Goal: Information Seeking & Learning: Compare options

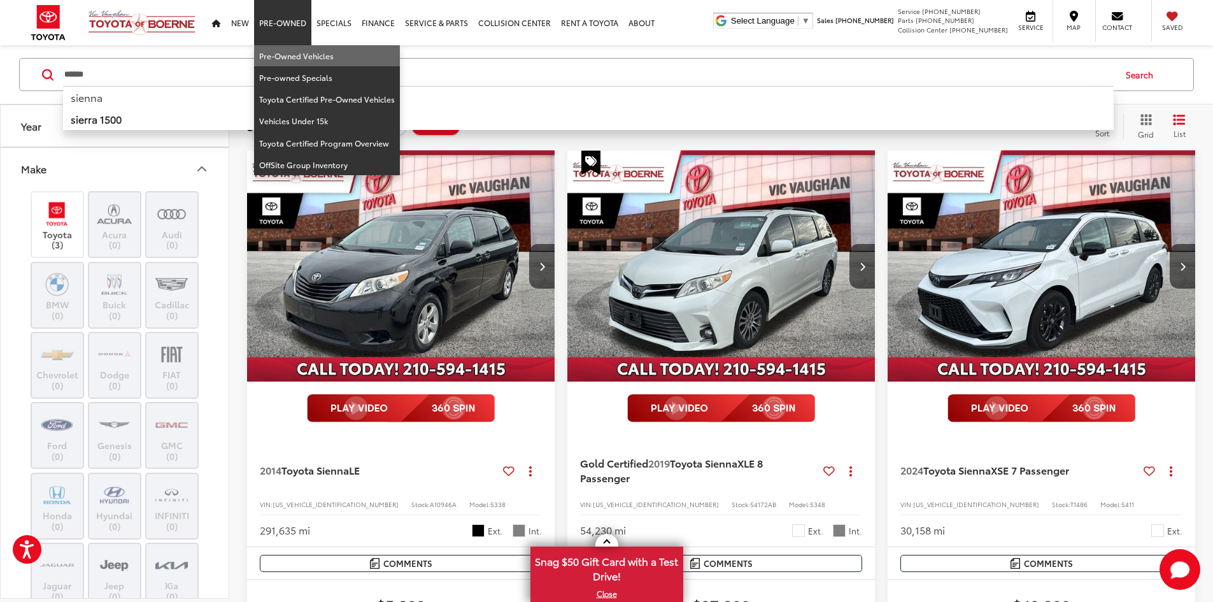
scroll to position [1024, 0]
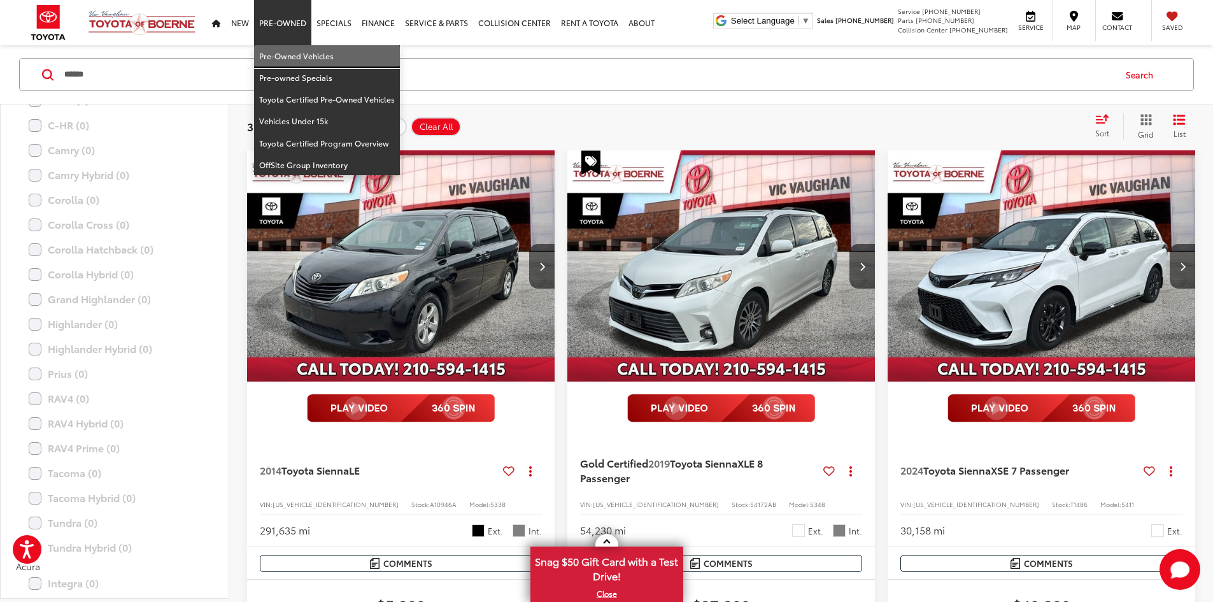
click at [283, 59] on link "Pre-Owned Vehicles" at bounding box center [327, 56] width 146 height 22
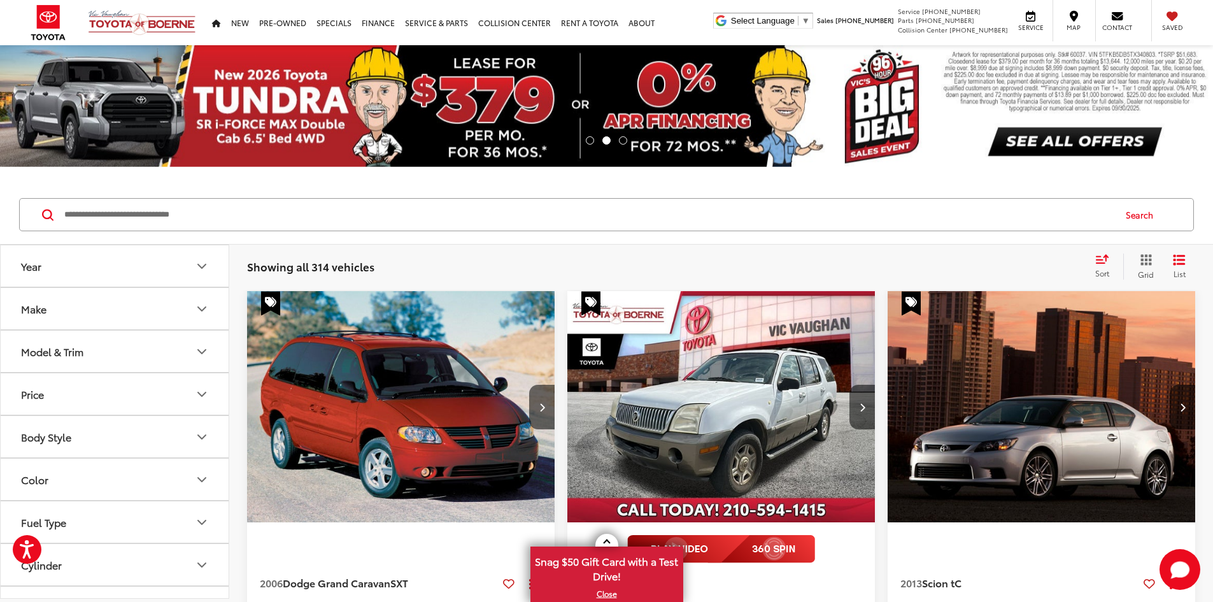
click at [506, 217] on input "Search by Make, Model, or Keyword" at bounding box center [588, 214] width 1051 height 31
click at [132, 310] on button "Make" at bounding box center [115, 308] width 229 height 41
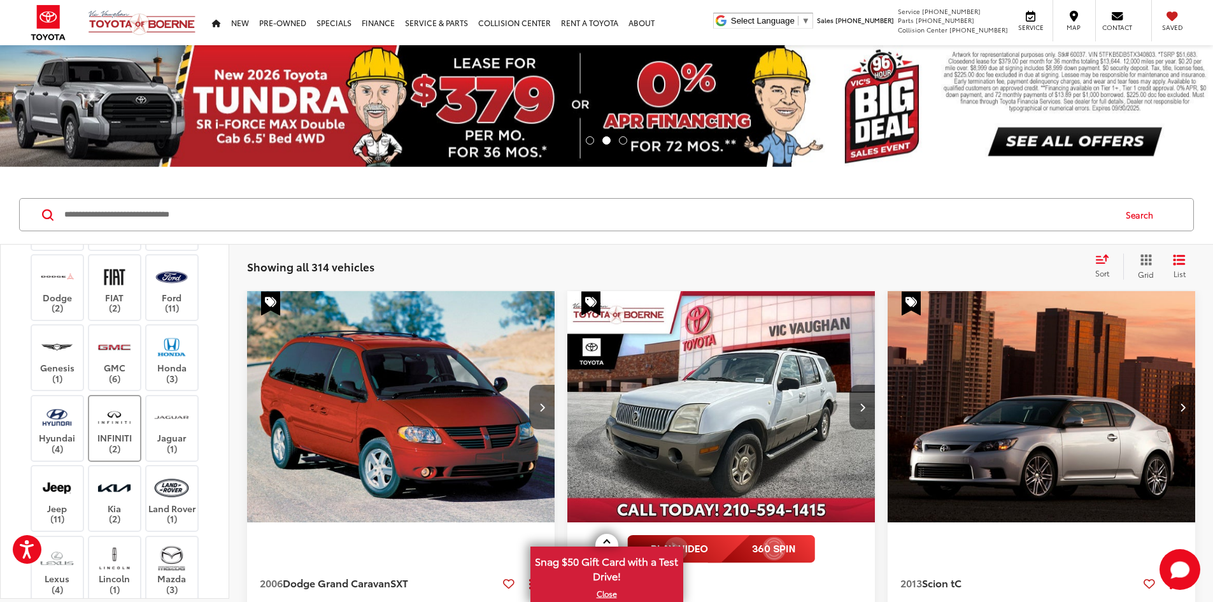
scroll to position [255, 0]
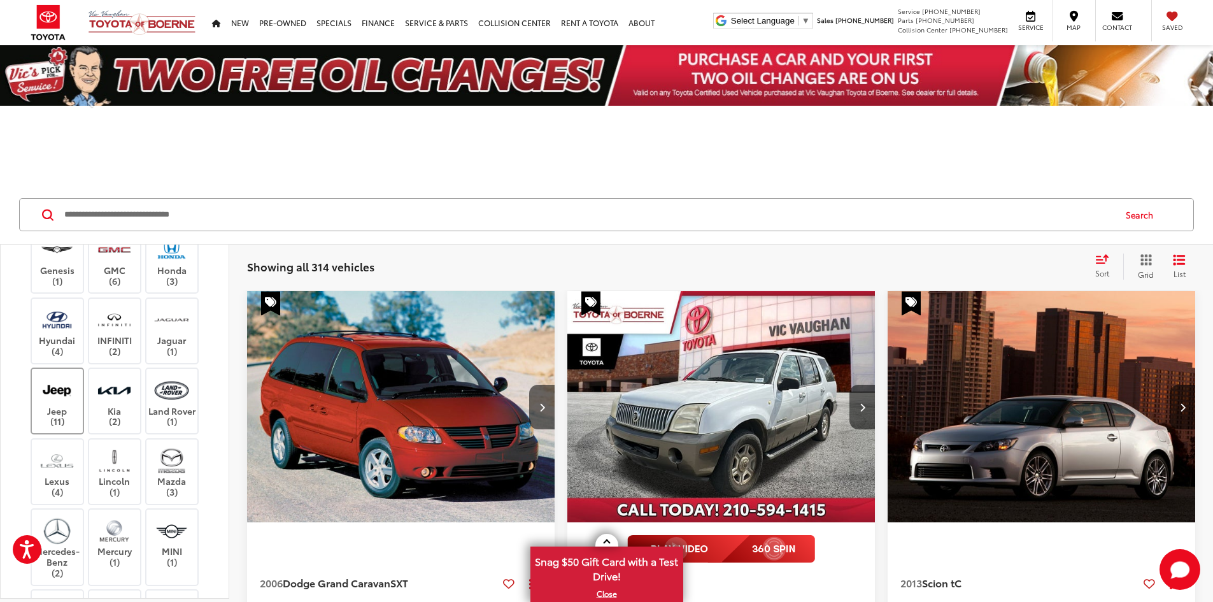
click at [57, 452] on div "Acura (3) Audi (2) BMW (1) Buick (2) Cadillac (2) Chevrolet (14) Dodge (2) FIAT…" at bounding box center [114, 437] width 197 height 724
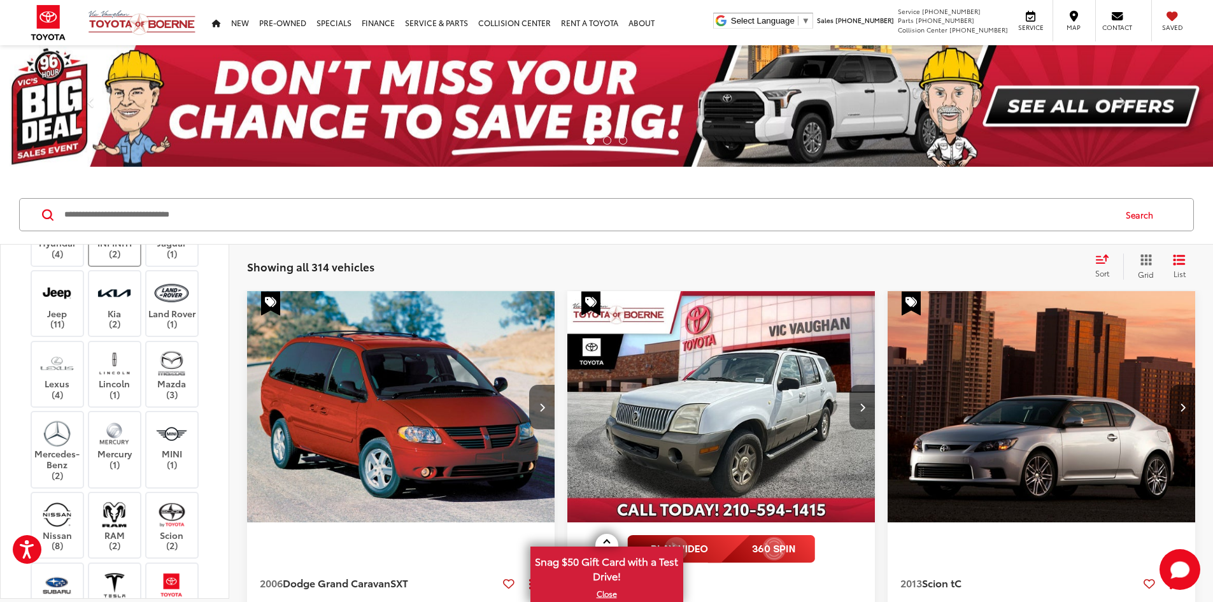
scroll to position [318, 0]
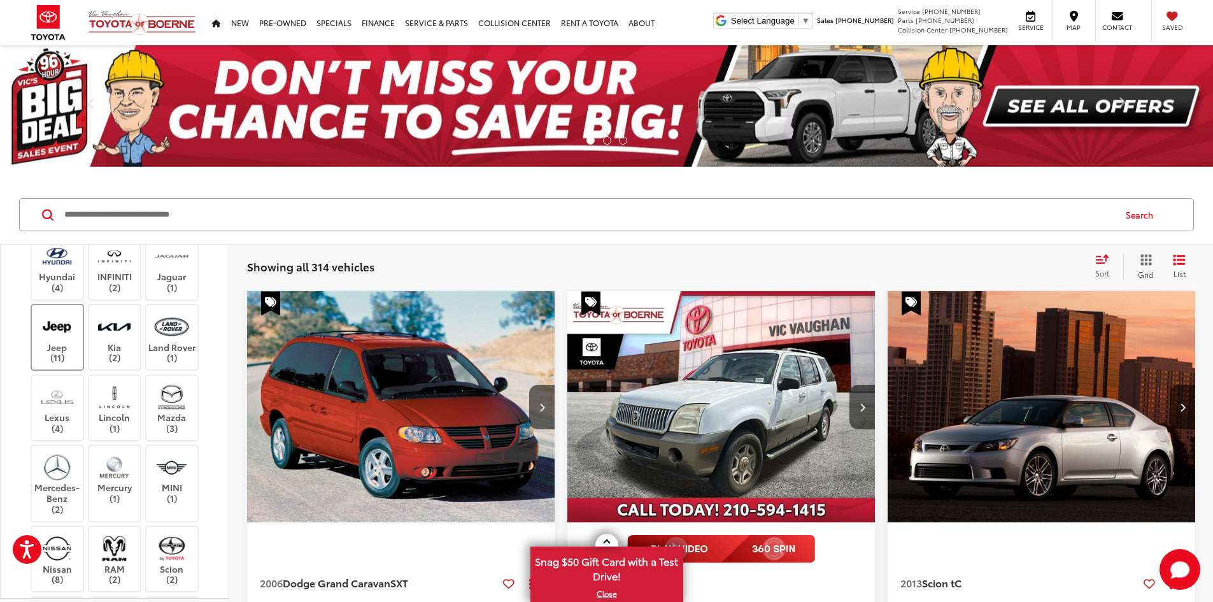
click at [69, 341] on img at bounding box center [56, 326] width 35 height 30
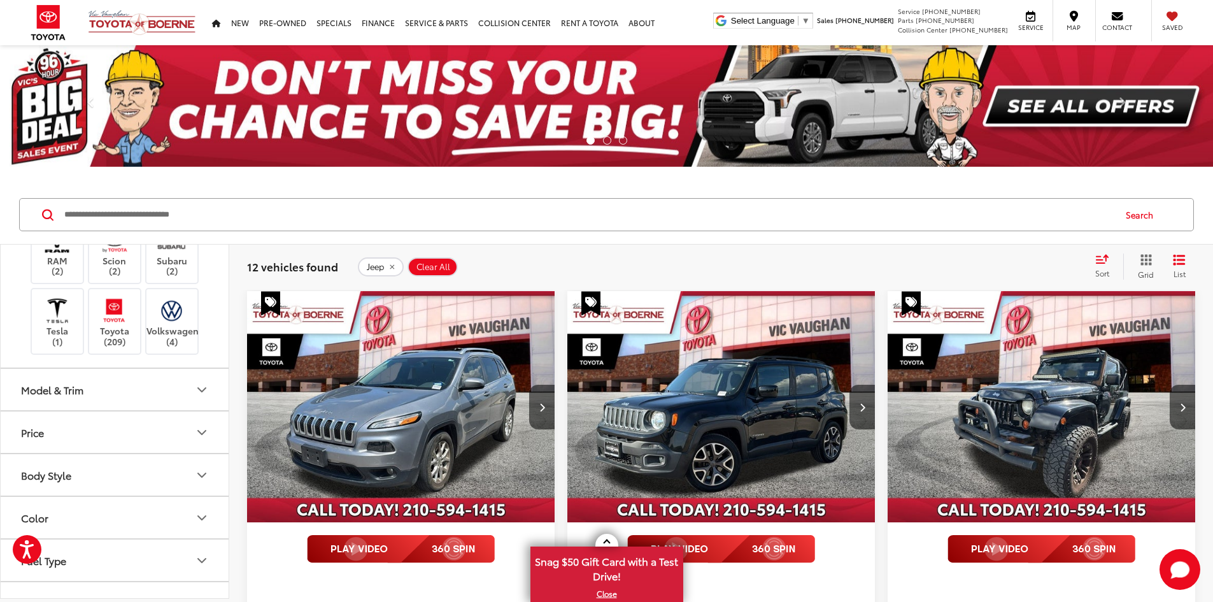
scroll to position [701, 0]
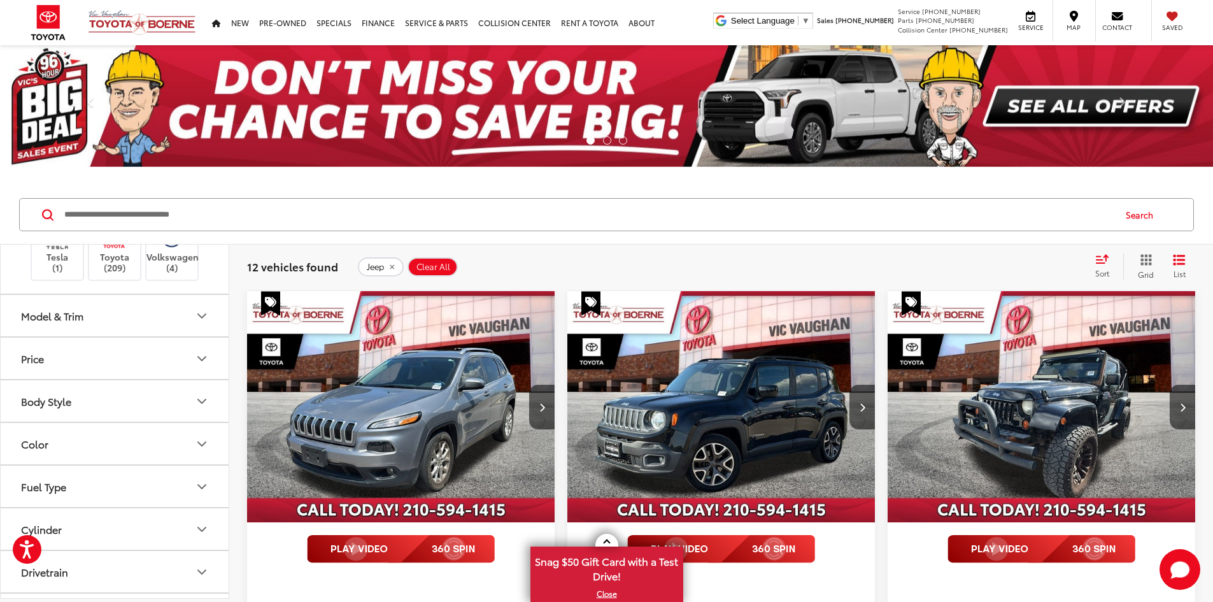
click at [148, 336] on button "Model & Trim" at bounding box center [115, 315] width 229 height 41
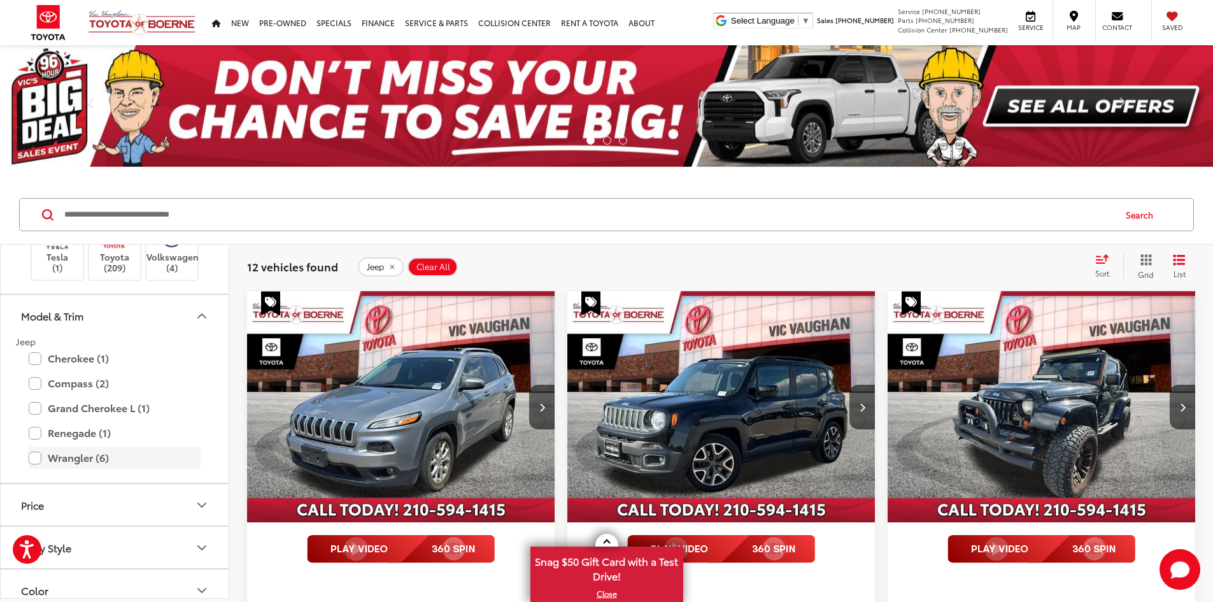
click at [39, 469] on label "Wrangler (6)" at bounding box center [115, 458] width 172 height 22
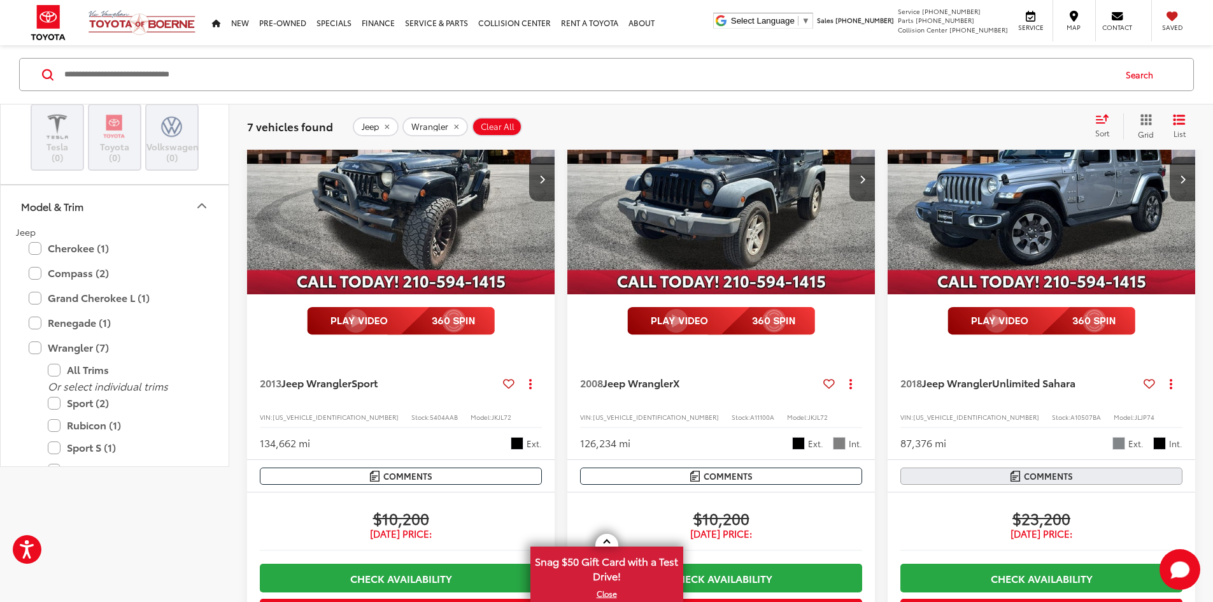
scroll to position [382, 0]
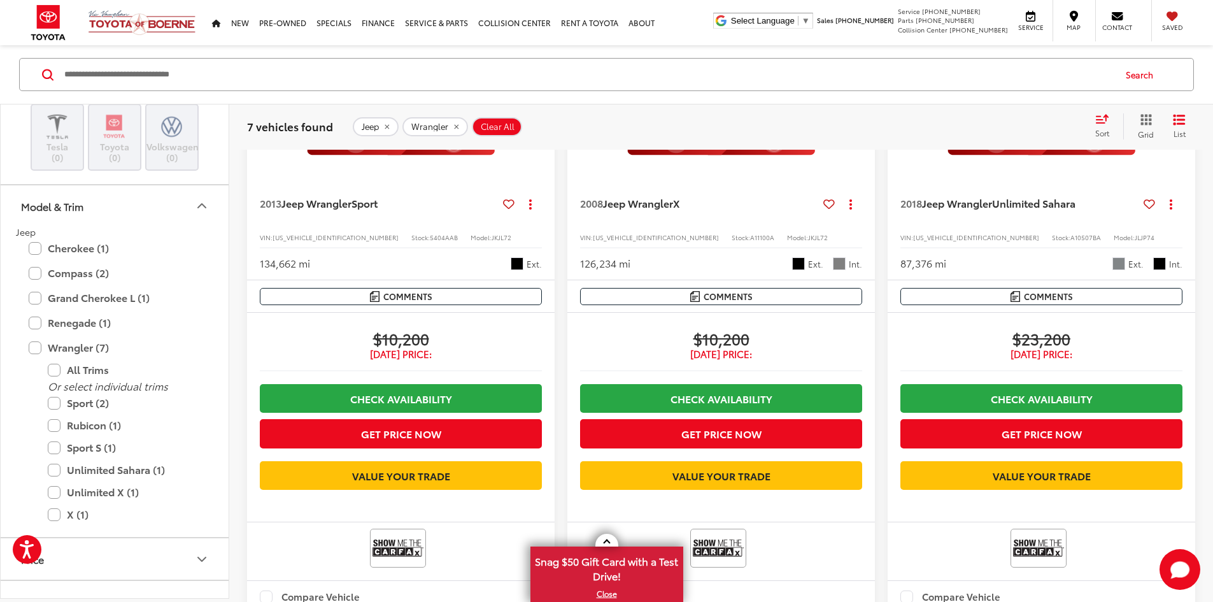
drag, startPoint x: 725, startPoint y: 305, endPoint x: 730, endPoint y: 331, distance: 26.6
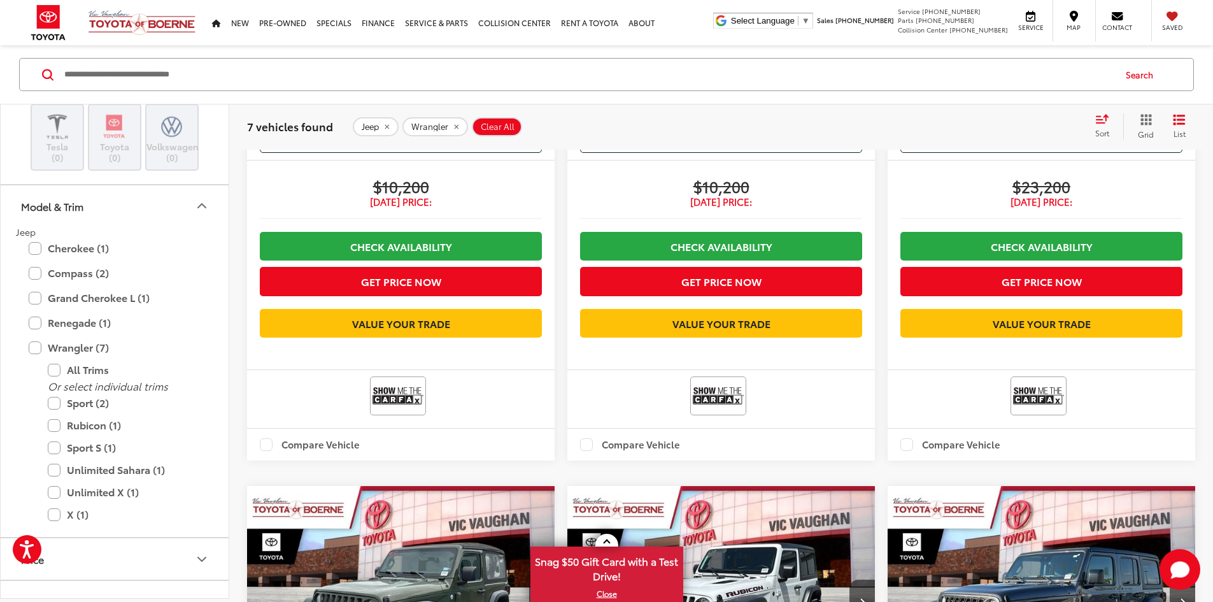
drag, startPoint x: 732, startPoint y: 287, endPoint x: 729, endPoint y: 335, distance: 47.8
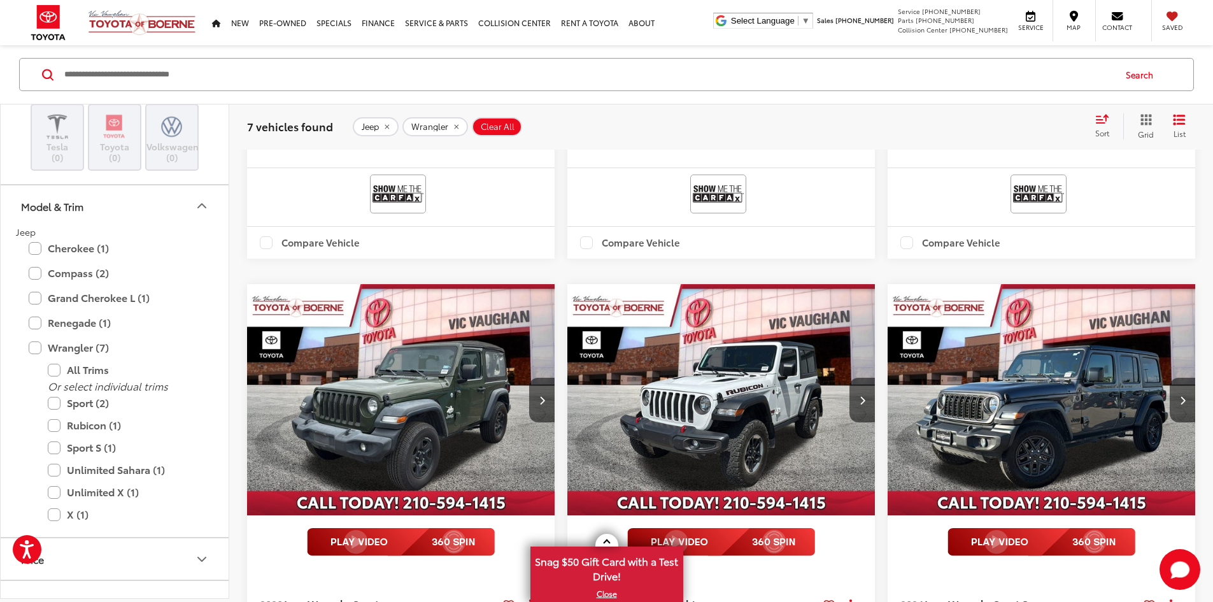
drag, startPoint x: 731, startPoint y: 318, endPoint x: 732, endPoint y: 359, distance: 40.1
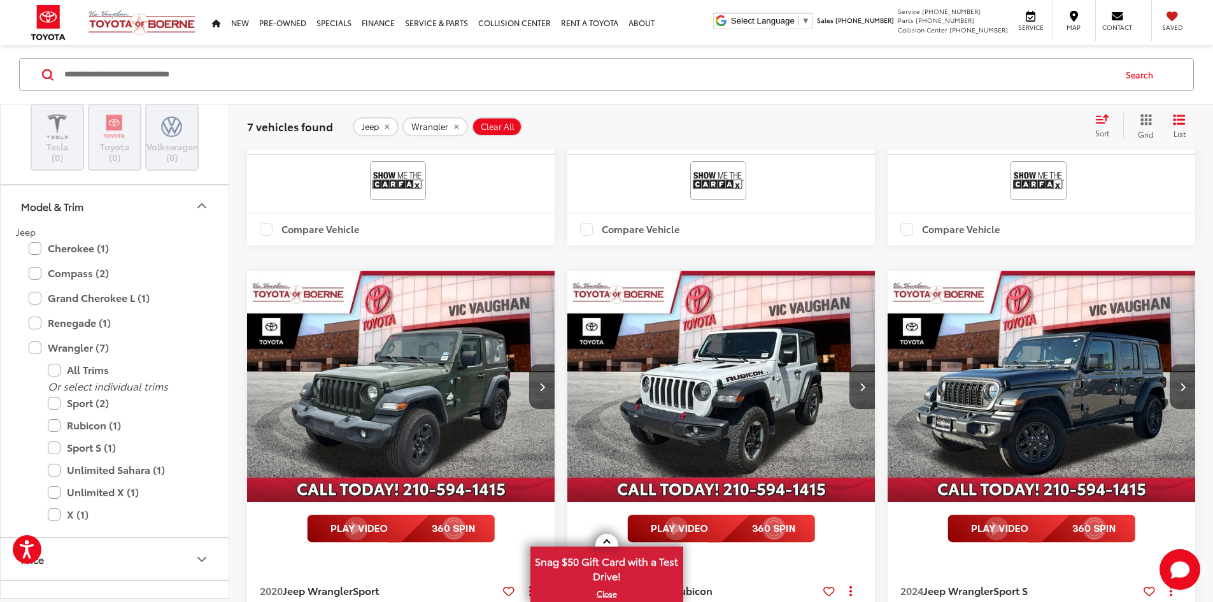
click at [494, 121] on span "Clear All" at bounding box center [498, 126] width 34 height 10
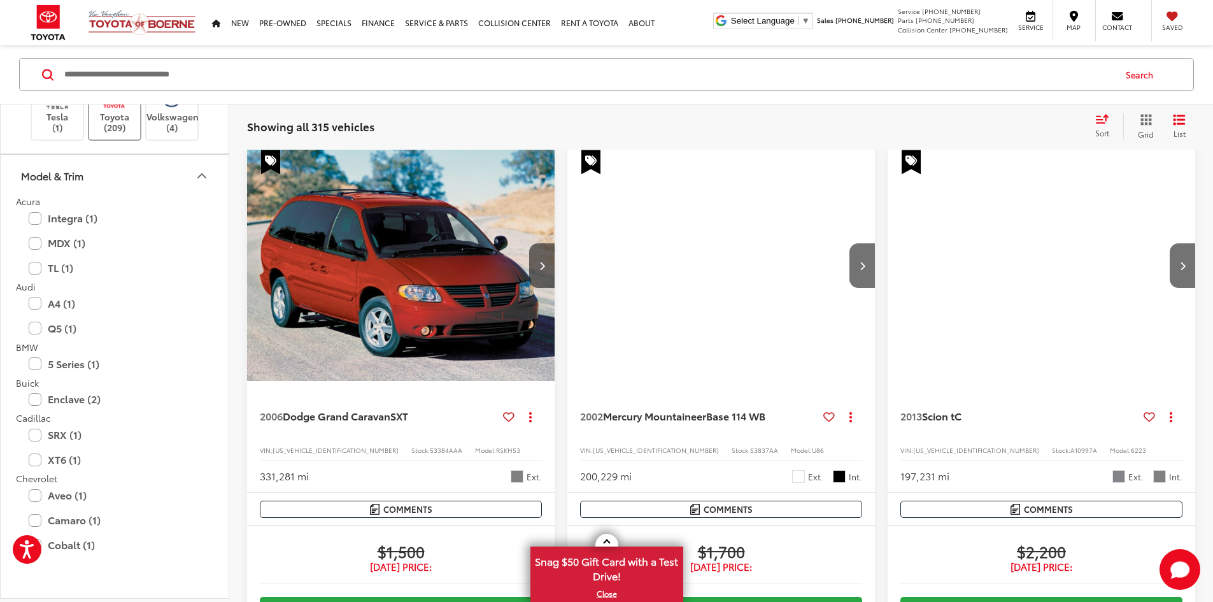
scroll to position [141, 0]
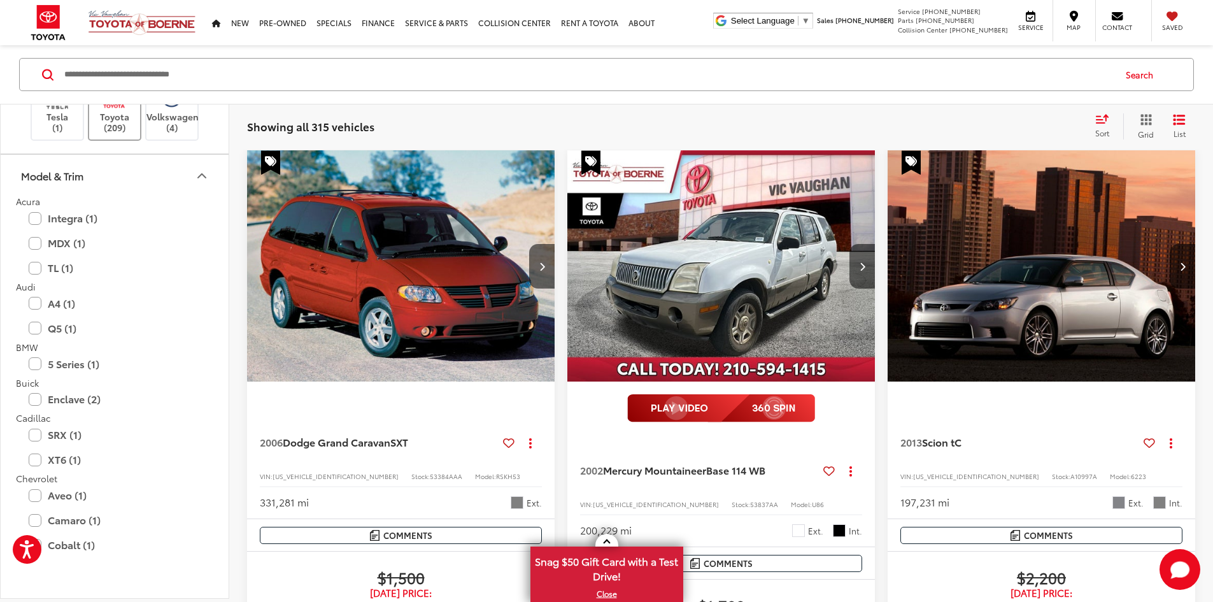
click at [120, 132] on label "Toyota (209)" at bounding box center [115, 107] width 52 height 52
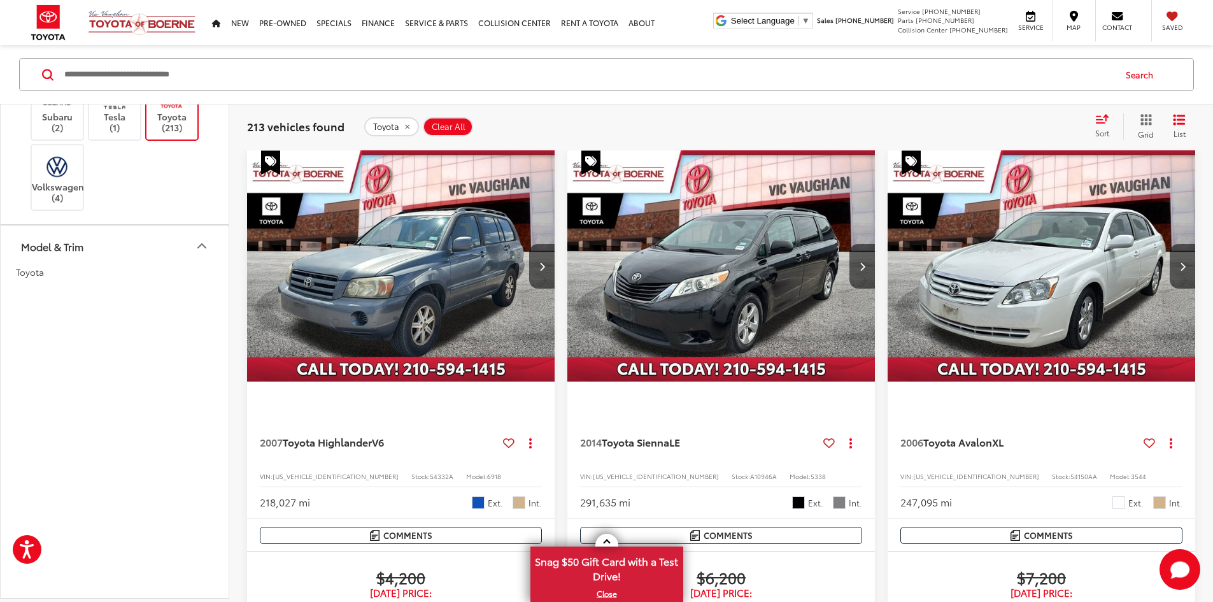
scroll to position [1274, 0]
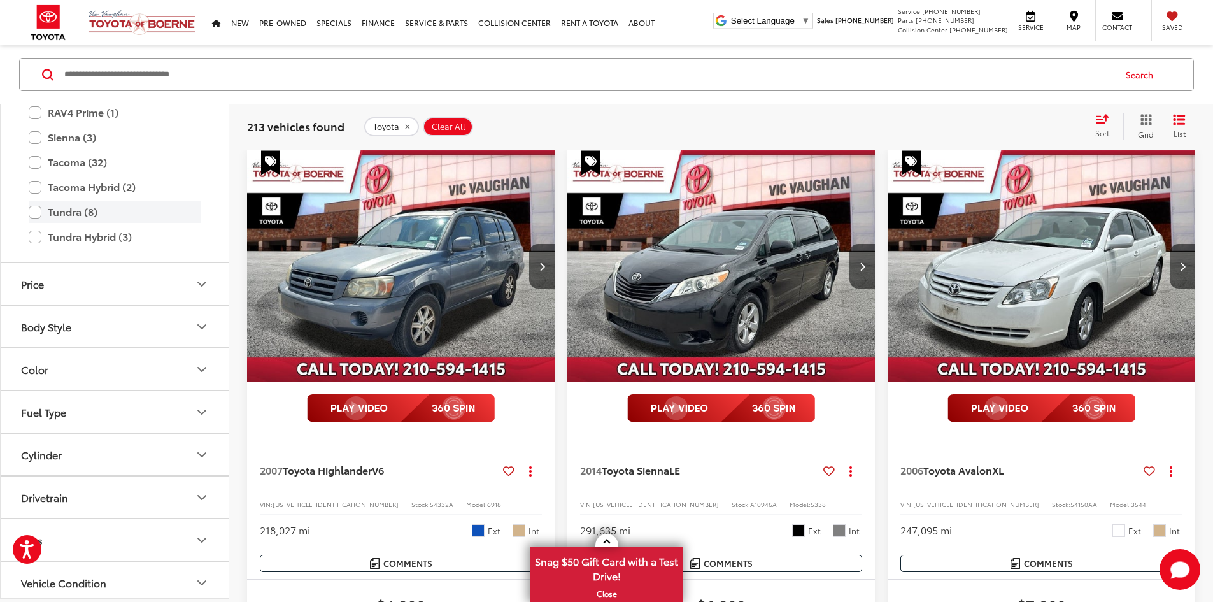
click at [33, 223] on label "Tundra (8)" at bounding box center [115, 212] width 172 height 22
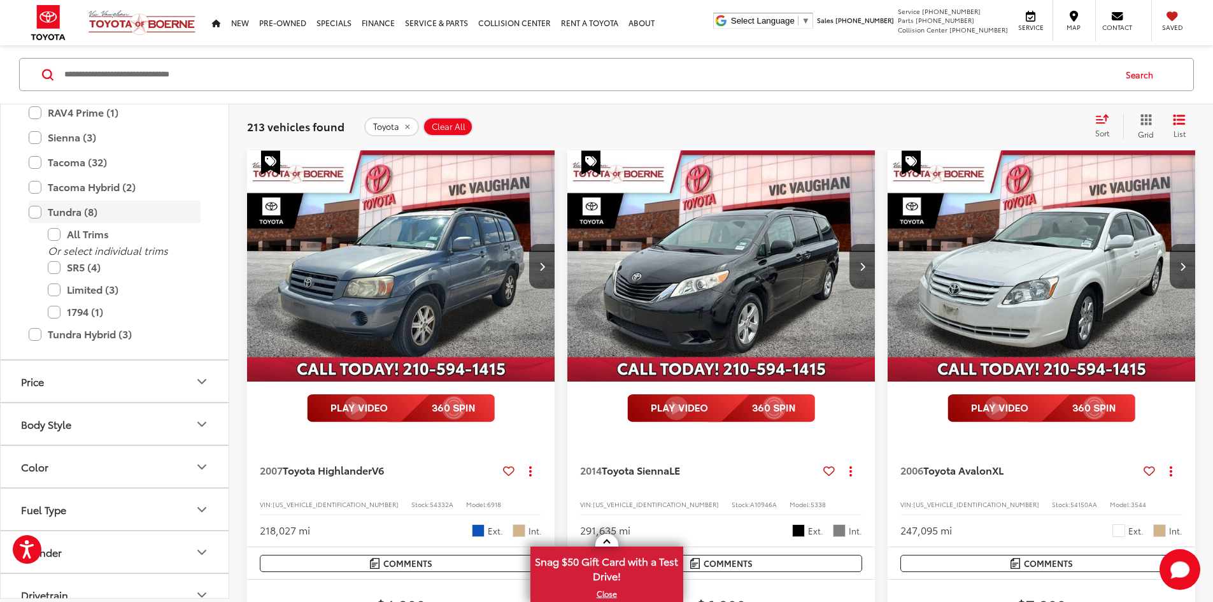
scroll to position [1204, 0]
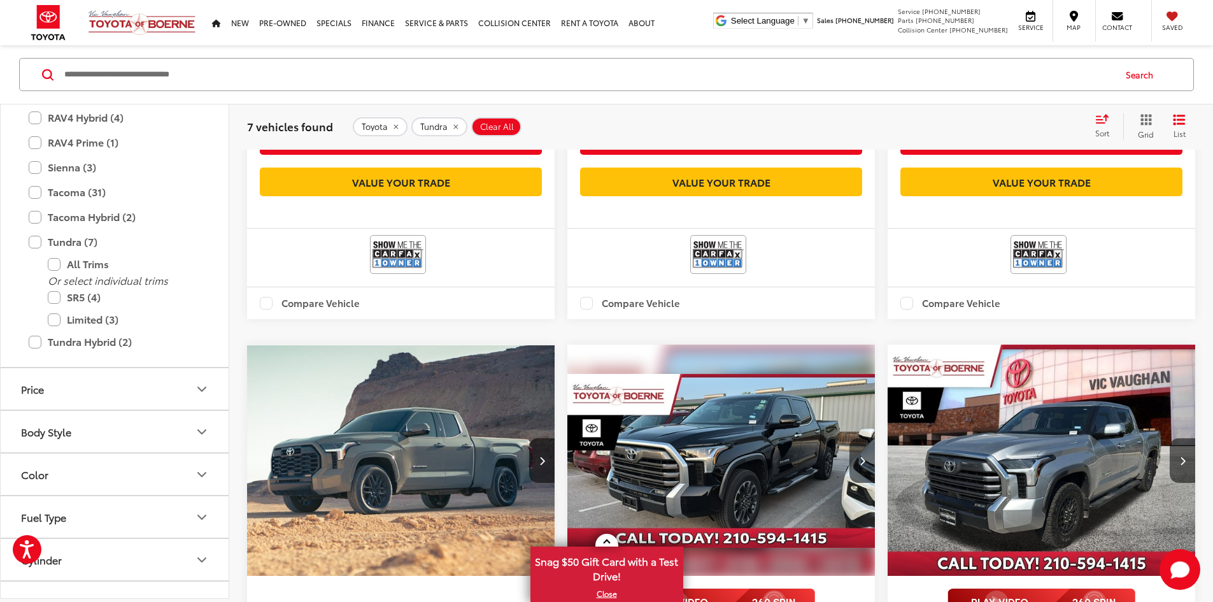
drag, startPoint x: 740, startPoint y: 299, endPoint x: 715, endPoint y: 382, distance: 86.3
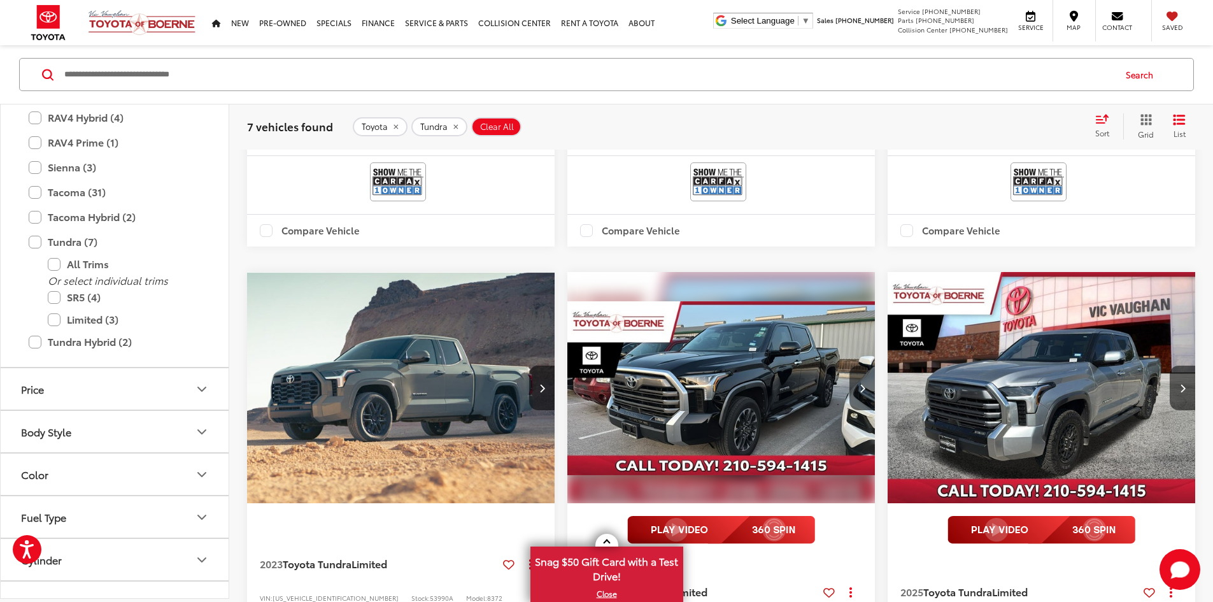
drag, startPoint x: 728, startPoint y: 383, endPoint x: 728, endPoint y: 398, distance: 15.3
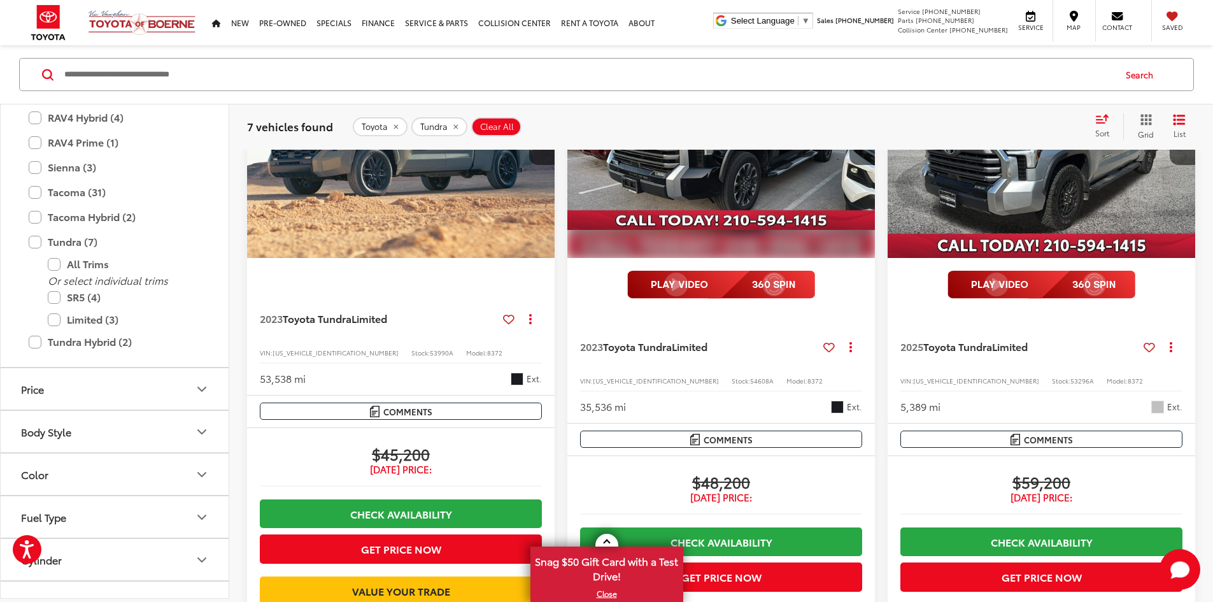
drag, startPoint x: 1033, startPoint y: 369, endPoint x: 1039, endPoint y: 413, distance: 44.4
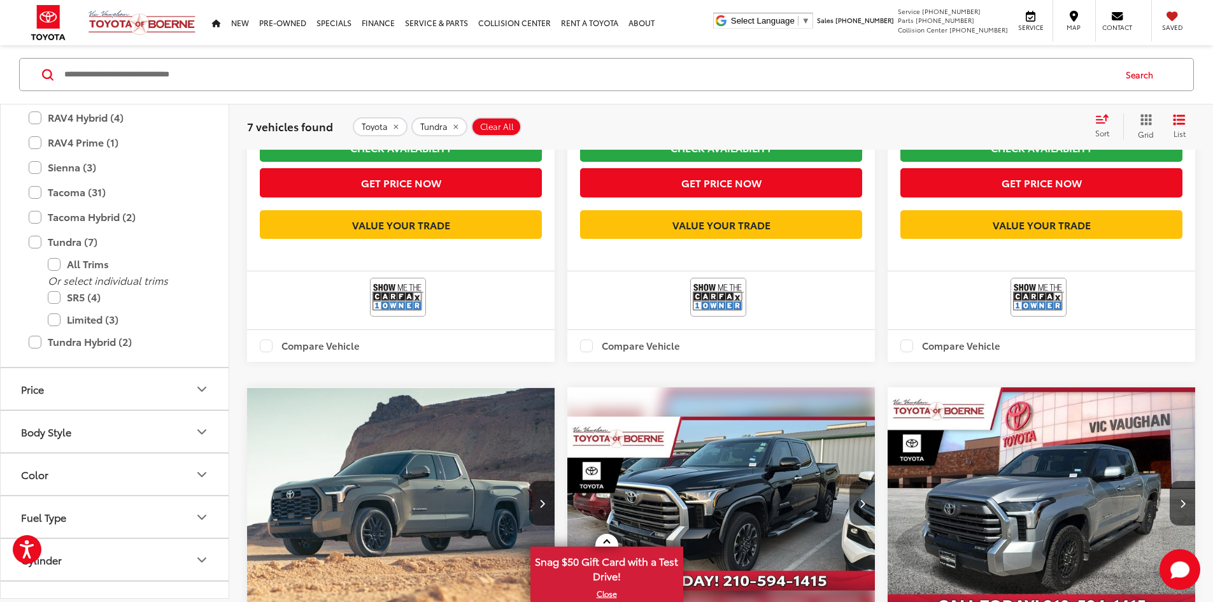
scroll to position [0, 0]
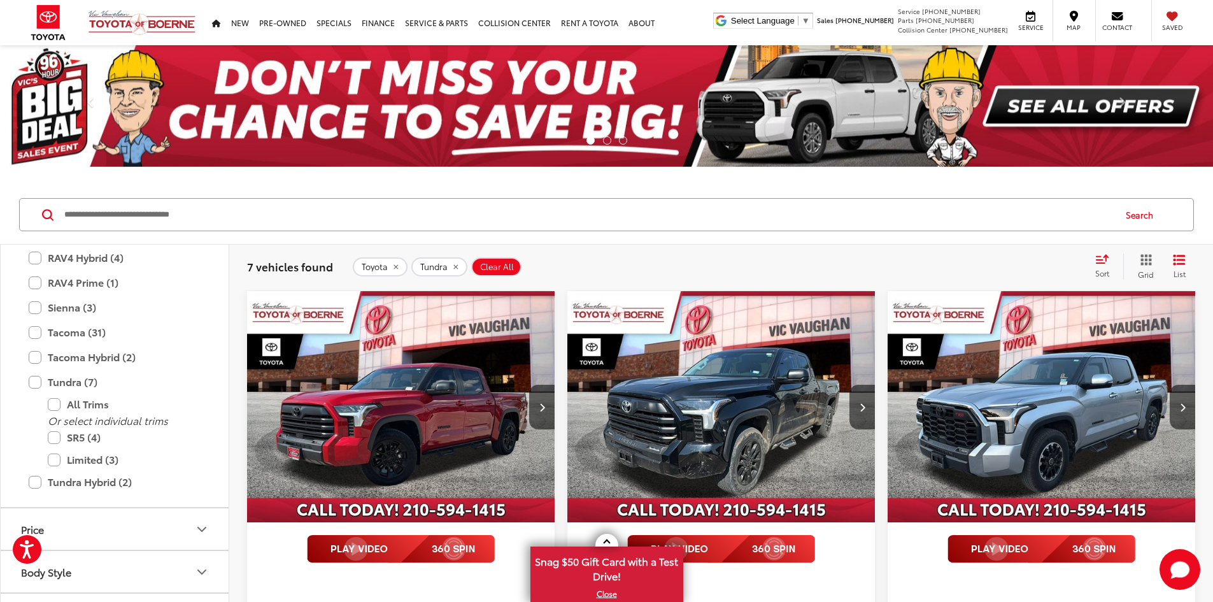
drag, startPoint x: 1042, startPoint y: 409, endPoint x: 1005, endPoint y: 269, distance: 144.9
click at [490, 265] on span "Clear All" at bounding box center [497, 267] width 34 height 10
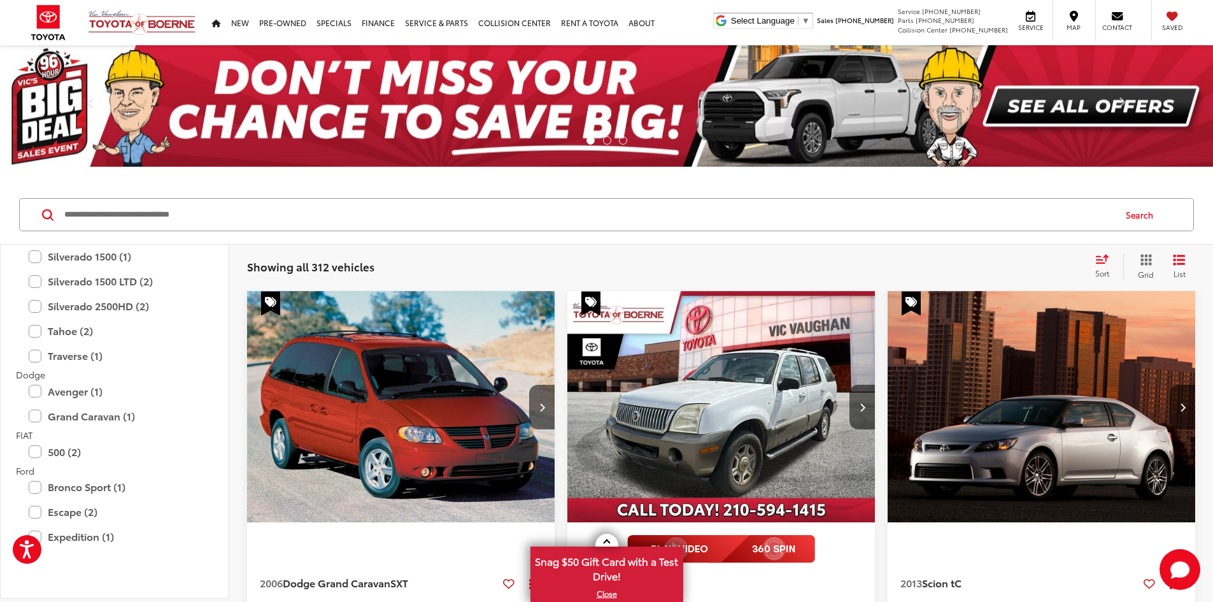
click at [364, 208] on input "Search by Make, Model, or Keyword" at bounding box center [588, 214] width 1051 height 31
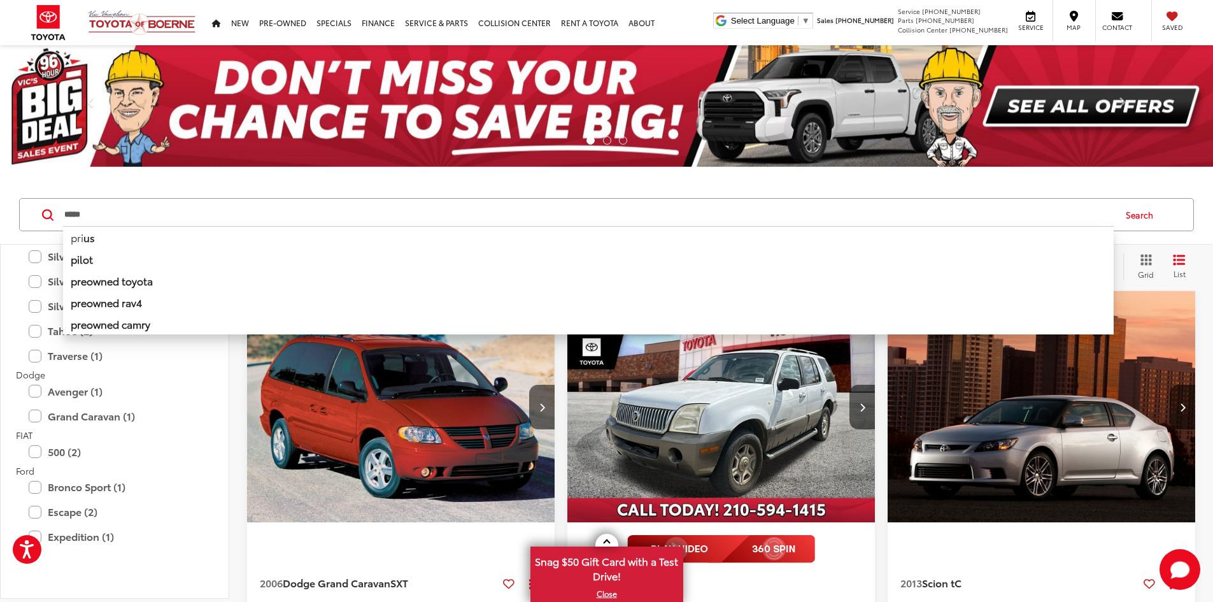
type input "*****"
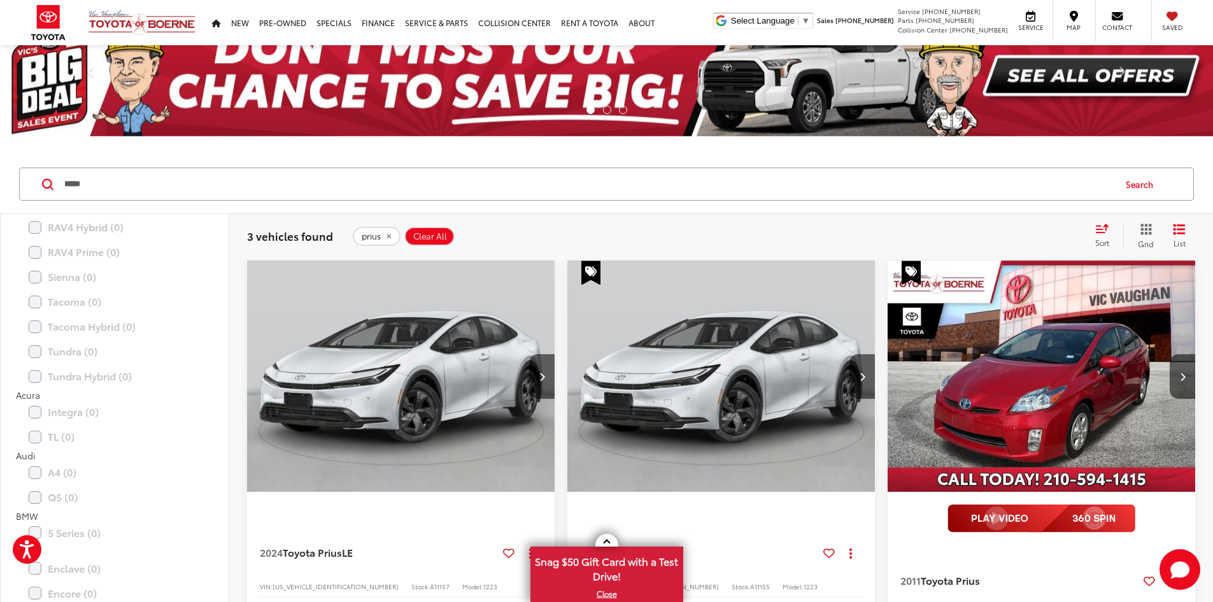
drag, startPoint x: 1077, startPoint y: 331, endPoint x: 1011, endPoint y: 318, distance: 67.3
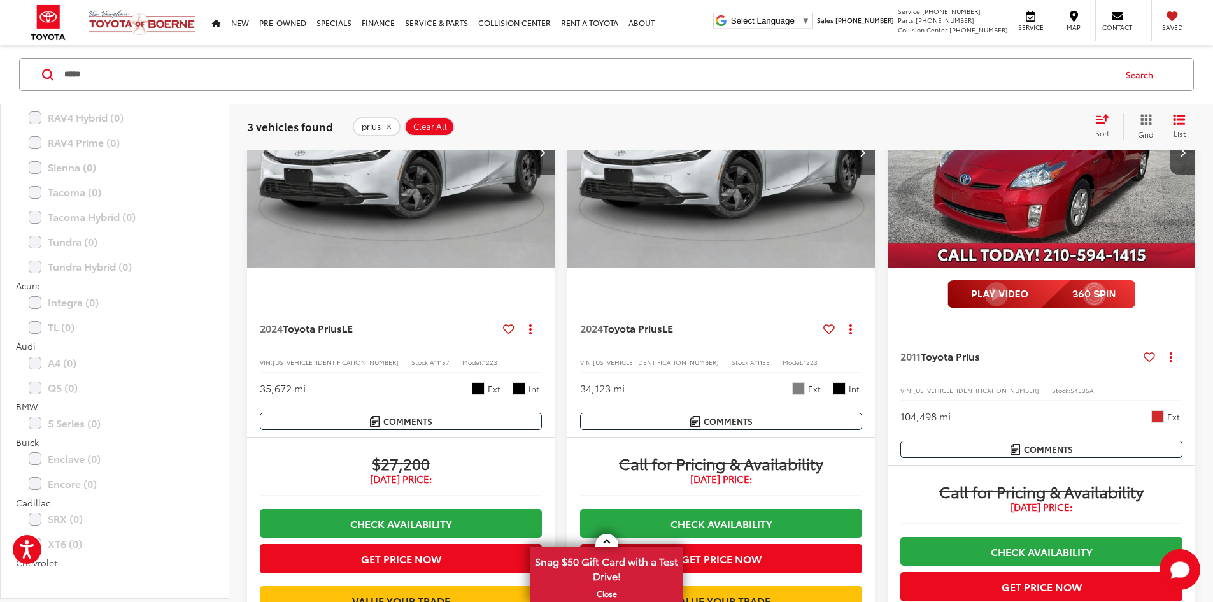
drag, startPoint x: 1021, startPoint y: 357, endPoint x: 1020, endPoint y: 381, distance: 24.2
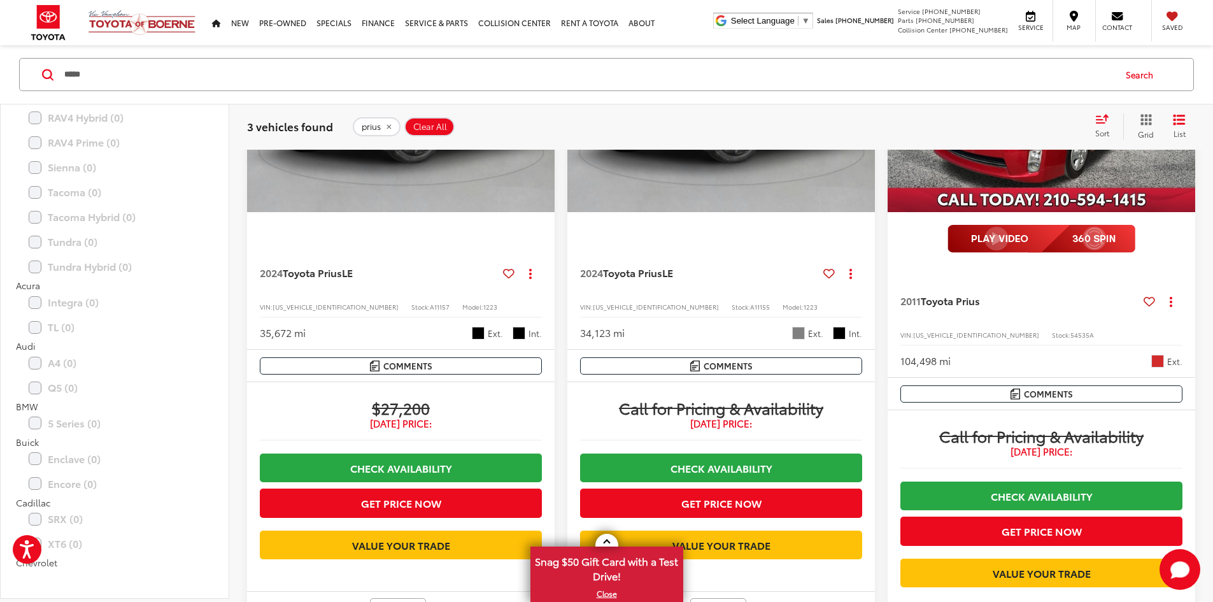
click at [1071, 330] on span "54535A" at bounding box center [1083, 335] width 24 height 10
copy span "54535A"
click at [921, 293] on span "Toyota Prius" at bounding box center [950, 300] width 59 height 15
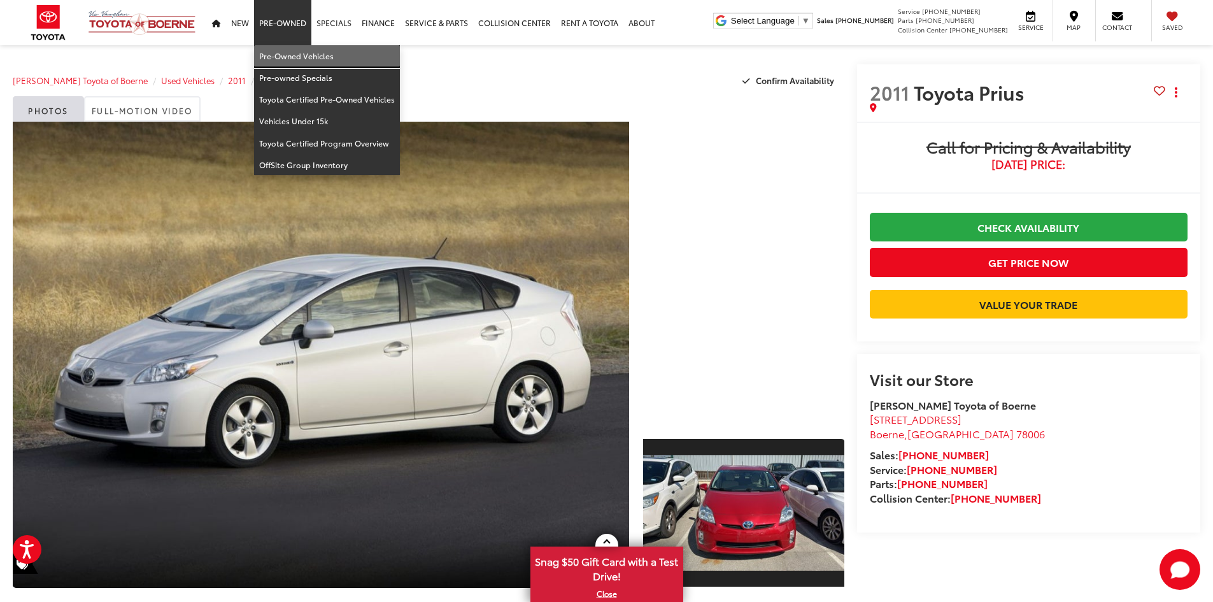
drag, startPoint x: 278, startPoint y: 54, endPoint x: 336, endPoint y: 0, distance: 79.4
click at [278, 54] on link "Pre-Owned Vehicles" at bounding box center [327, 56] width 146 height 22
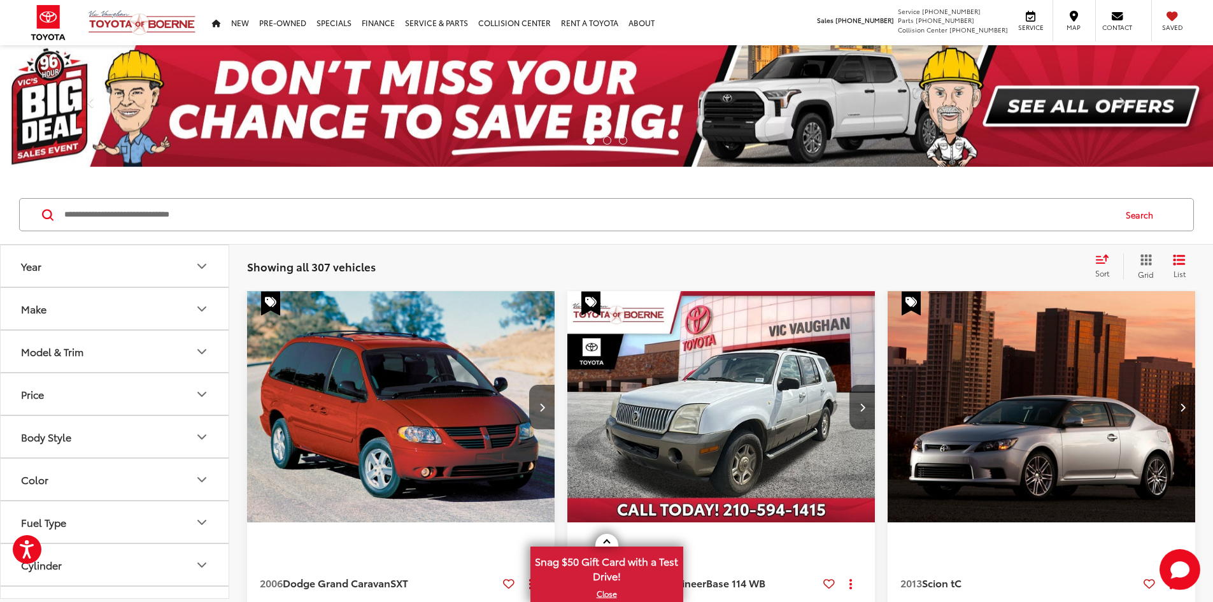
click at [346, 210] on input "Search by Make, Model, or Keyword" at bounding box center [588, 214] width 1051 height 31
paste input "******"
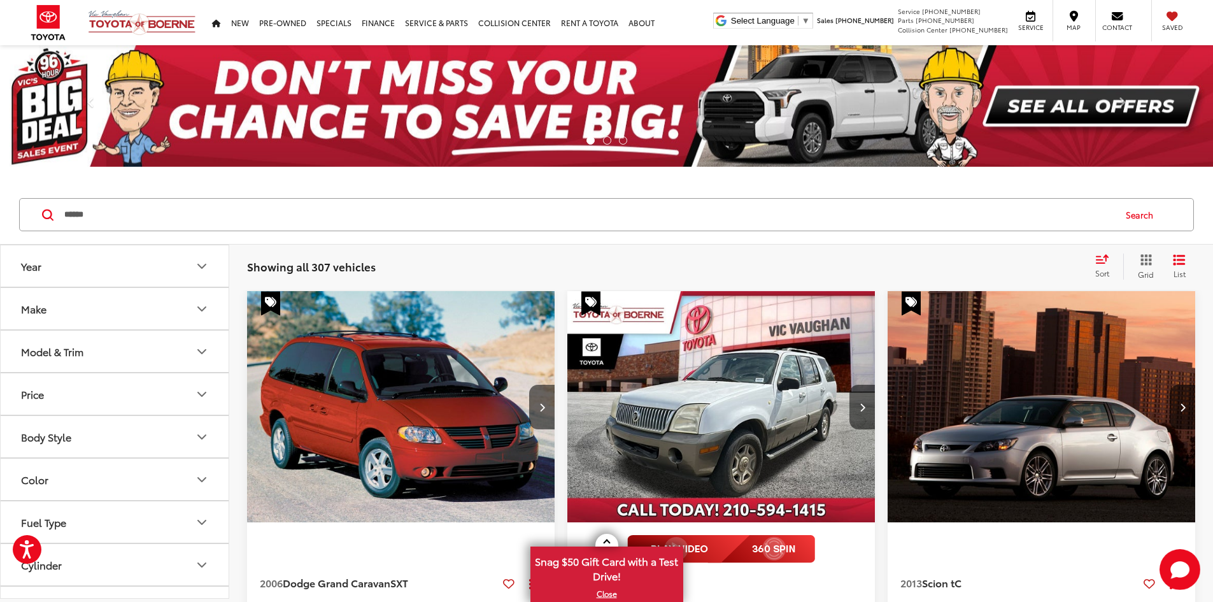
type input "******"
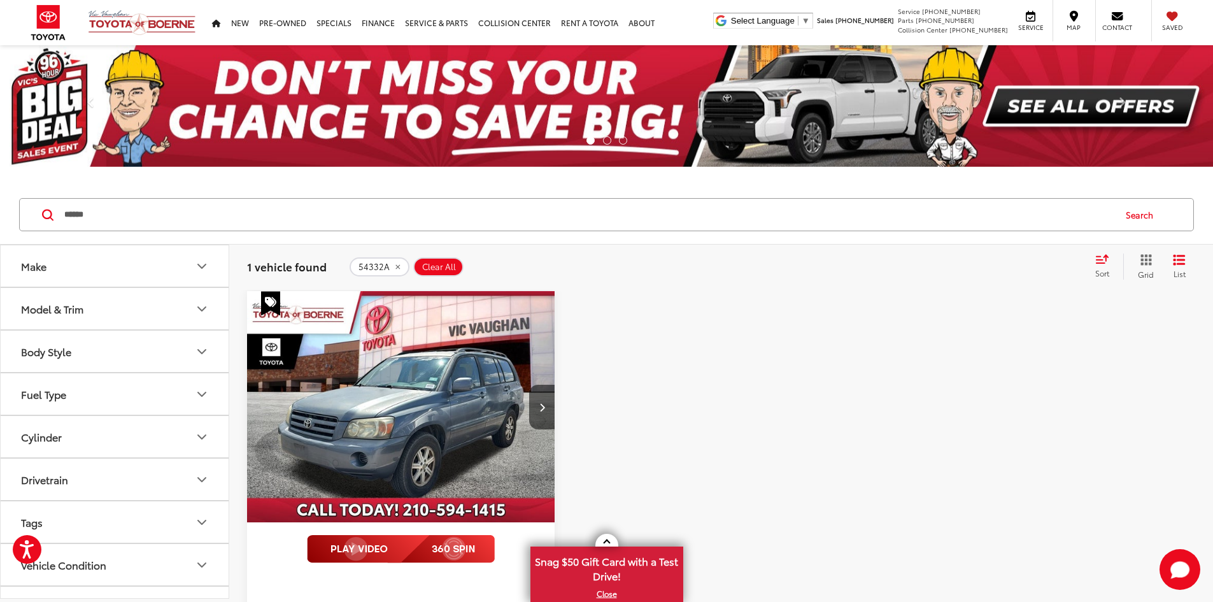
click at [355, 359] on img "2007 Toyota Highlander V6 0" at bounding box center [402, 407] width 310 height 232
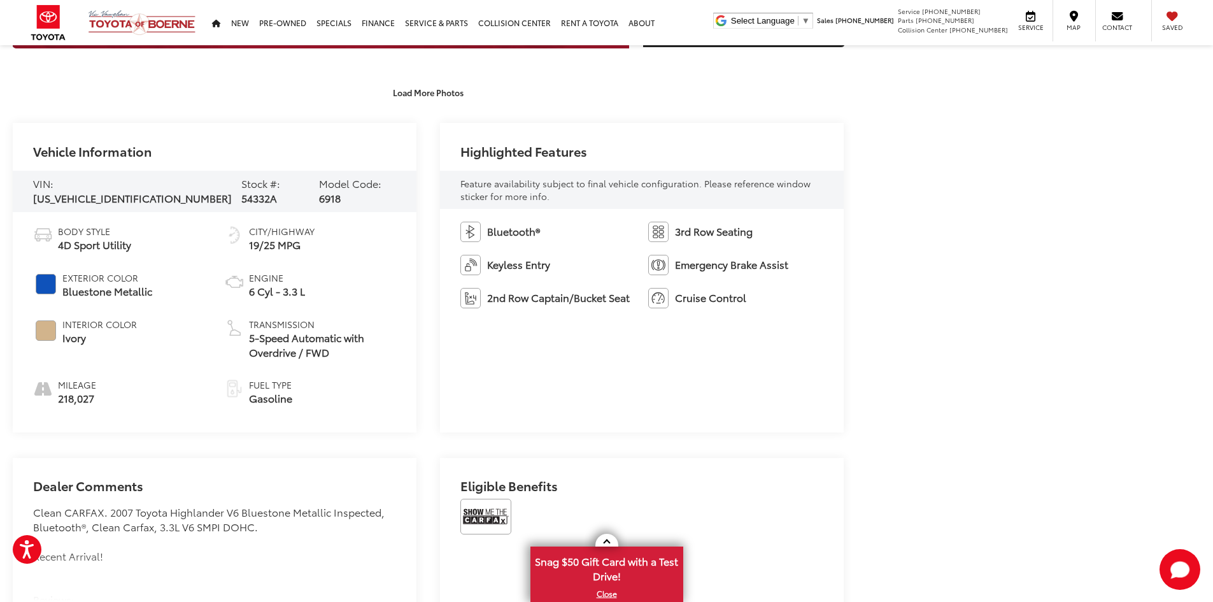
scroll to position [573, 0]
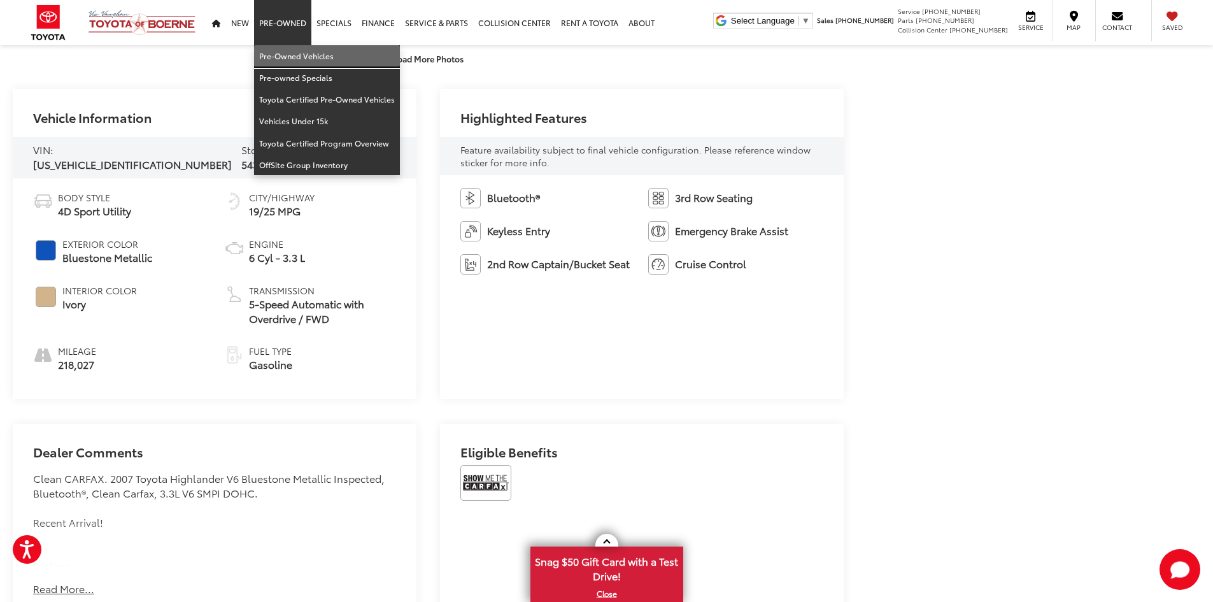
click at [286, 50] on link "Pre-Owned Vehicles" at bounding box center [327, 56] width 146 height 22
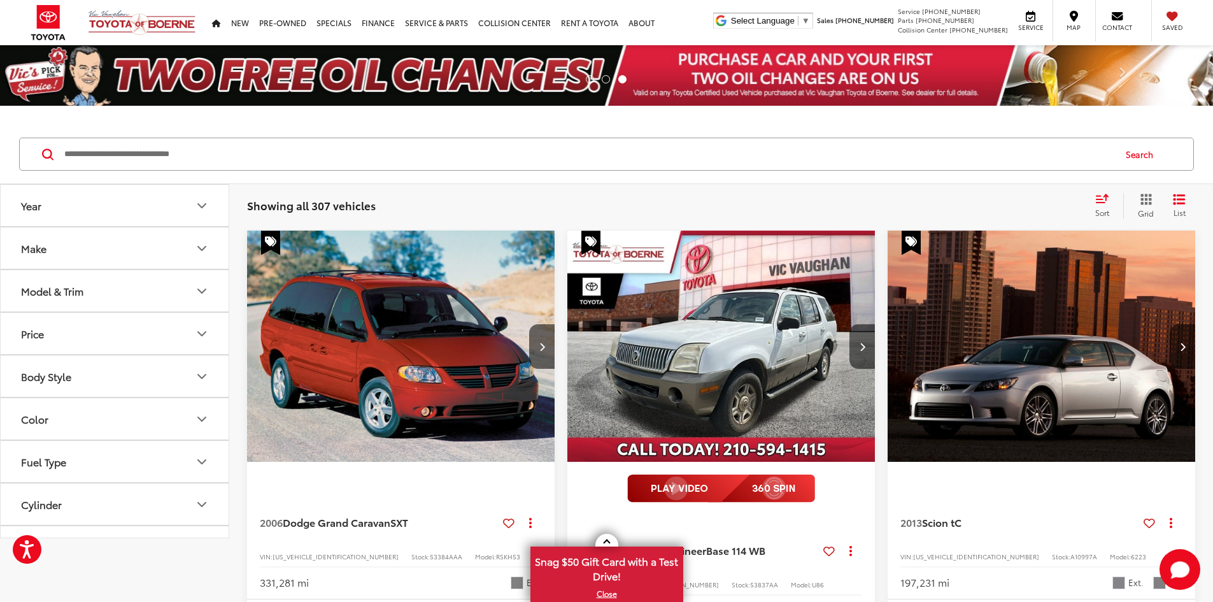
click at [125, 254] on button "Make" at bounding box center [115, 247] width 229 height 41
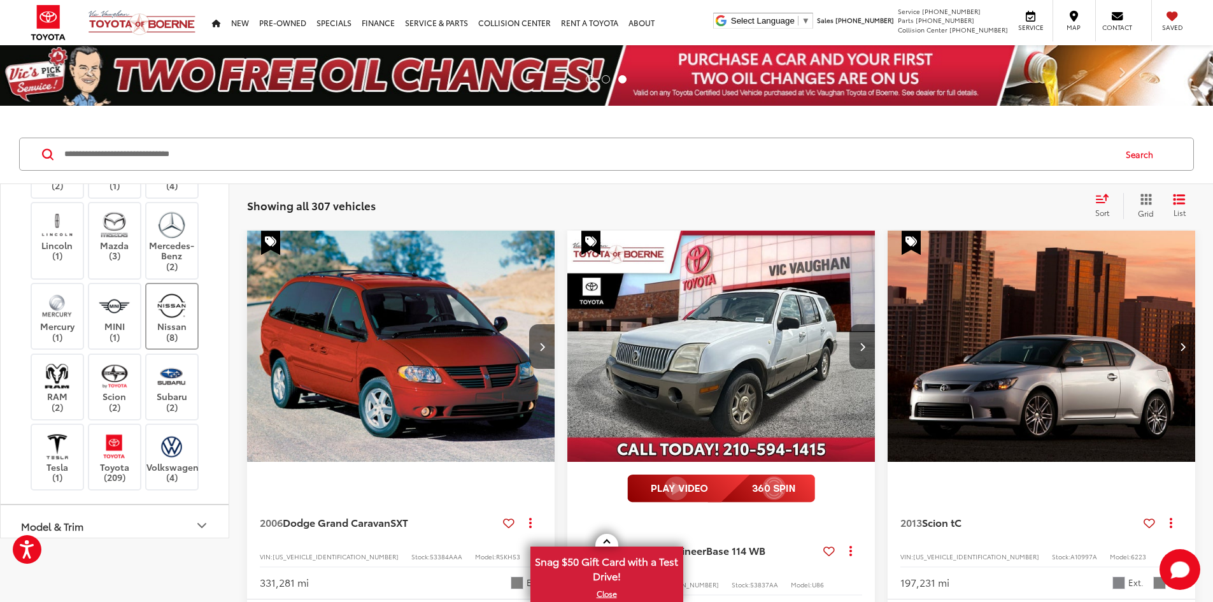
drag, startPoint x: 161, startPoint y: 432, endPoint x: 162, endPoint y: 486, distance: 54.2
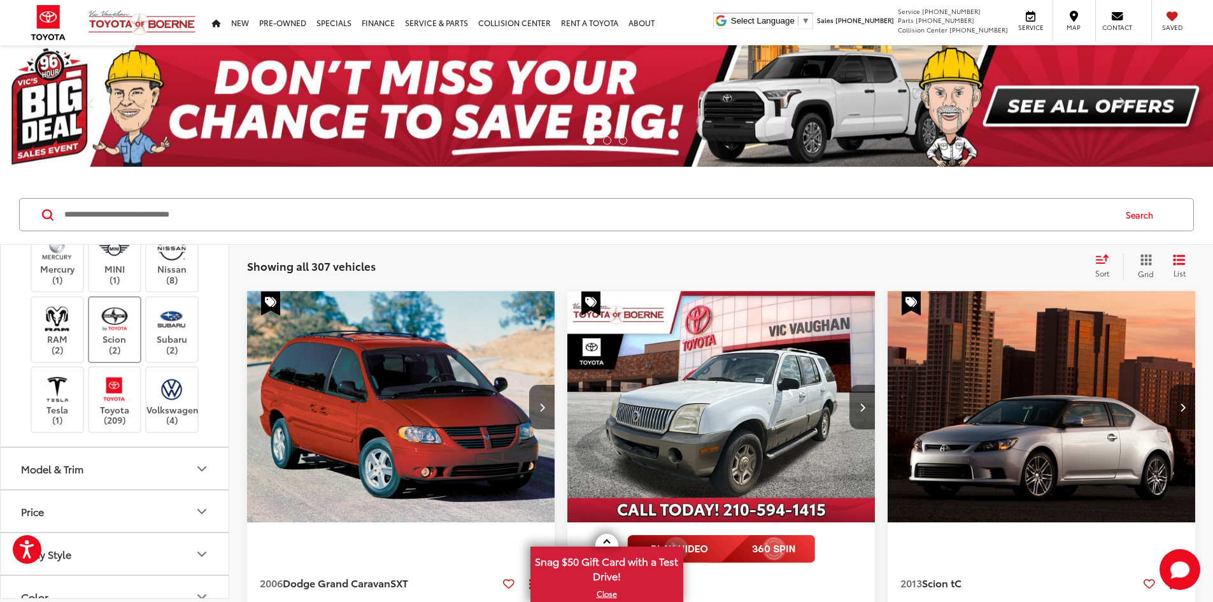
click at [127, 338] on label "Scion (2)" at bounding box center [115, 330] width 52 height 52
click at [125, 406] on label "Toyota (209)" at bounding box center [115, 400] width 52 height 52
click at [124, 327] on img at bounding box center [114, 319] width 35 height 30
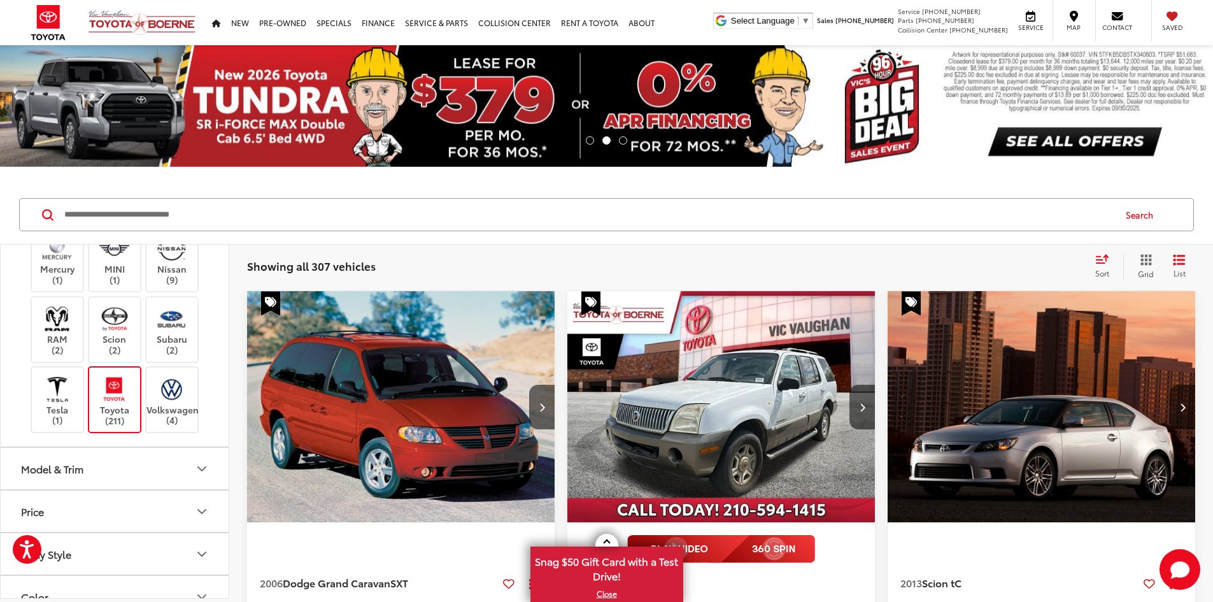
click at [151, 465] on button "Model & Trim" at bounding box center [115, 468] width 229 height 41
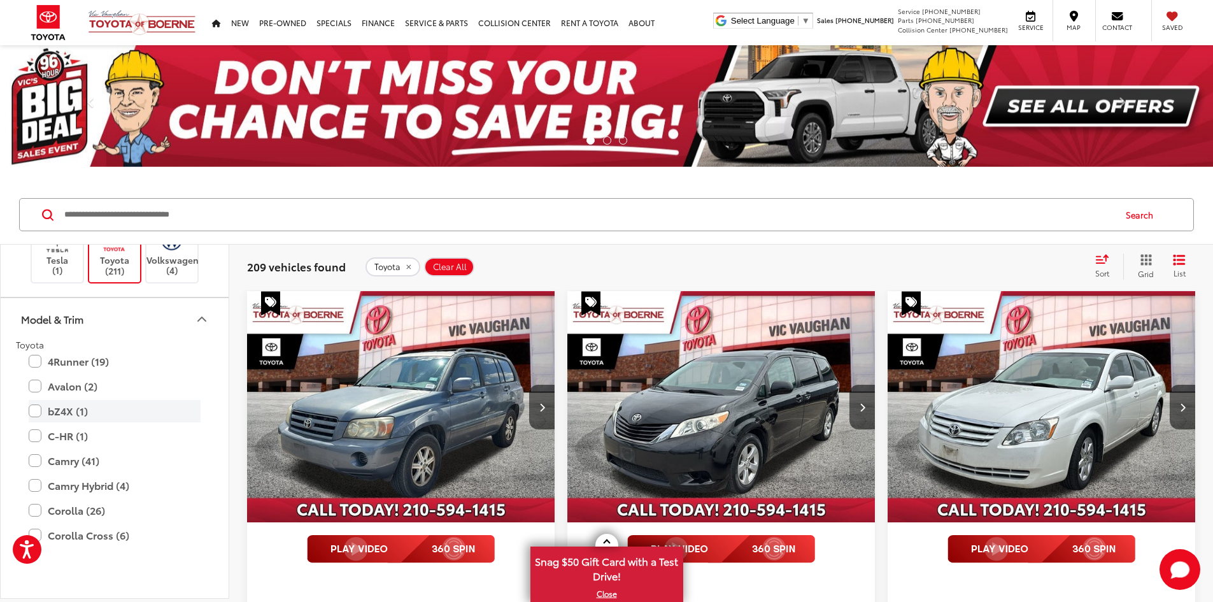
scroll to position [799, 0]
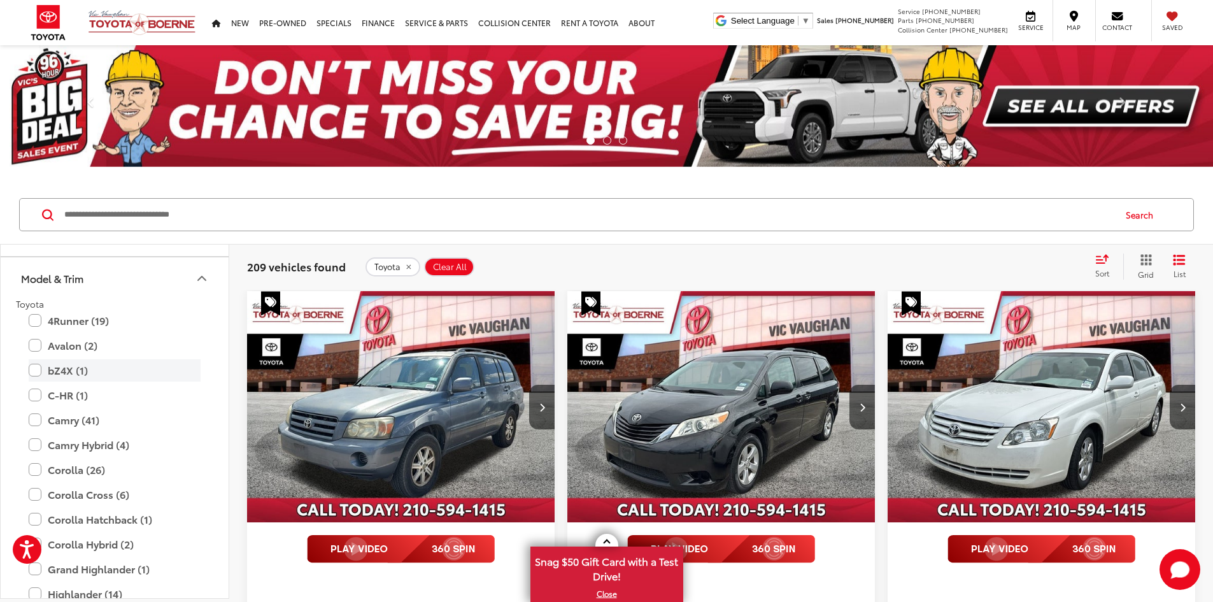
click at [38, 369] on label "bZ4X (1)" at bounding box center [115, 370] width 172 height 22
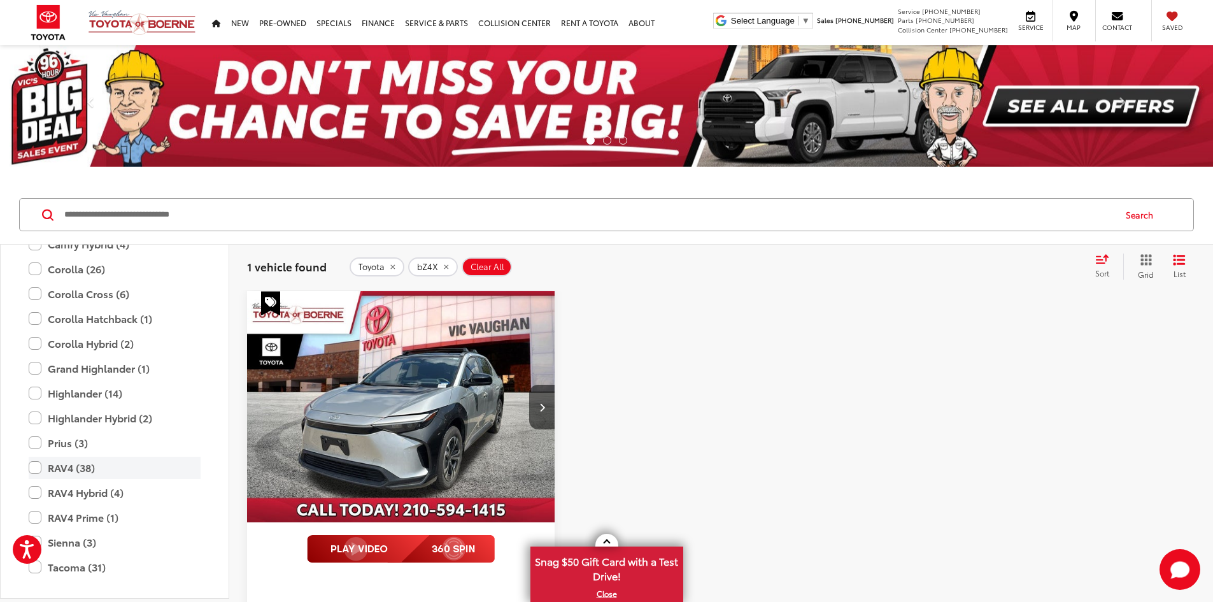
scroll to position [959, 0]
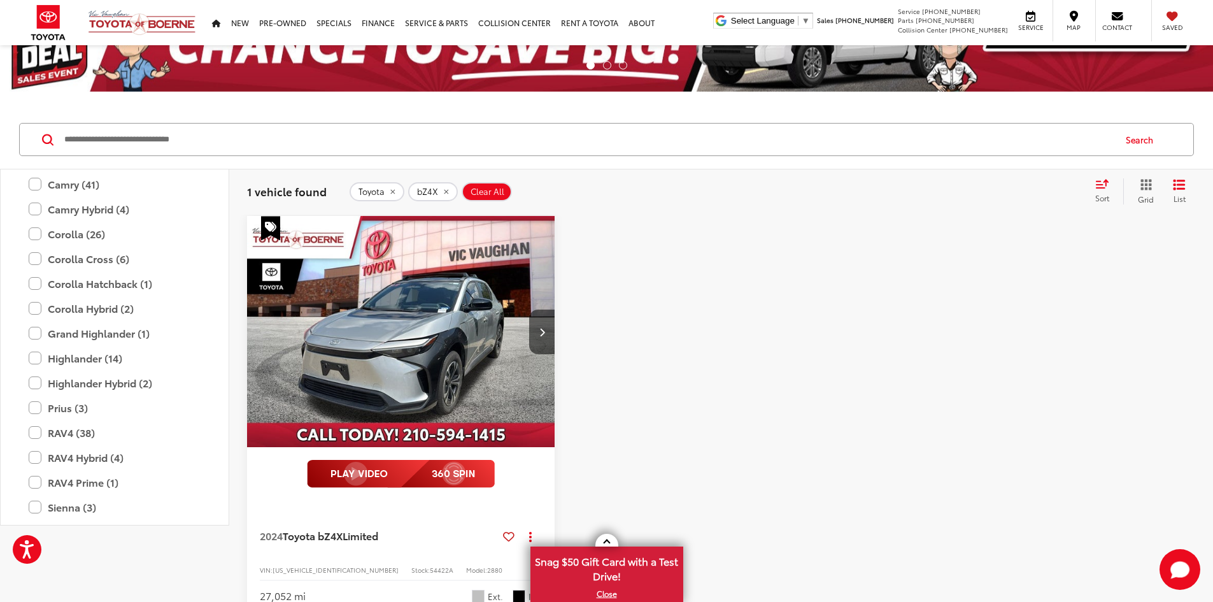
drag, startPoint x: 615, startPoint y: 425, endPoint x: 622, endPoint y: 459, distance: 33.9
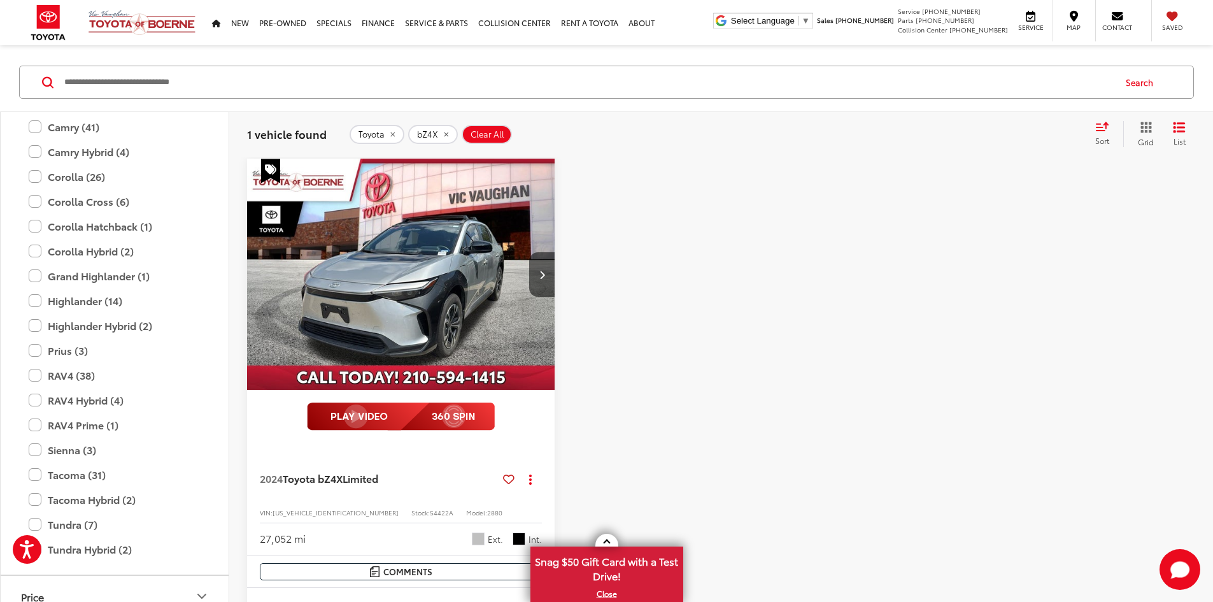
scroll to position [154, 0]
